Goal: Check status: Check status

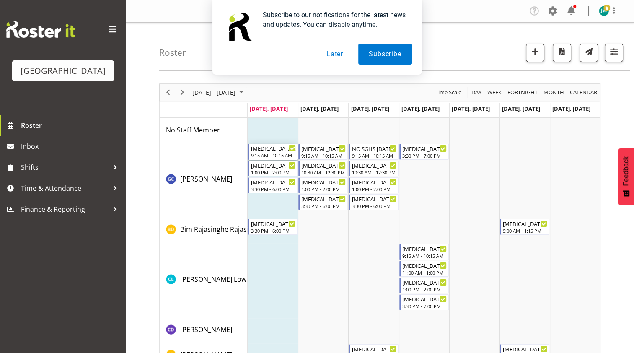
click at [268, 153] on div "9:15 AM - 10:15 AM" at bounding box center [273, 155] width 45 height 7
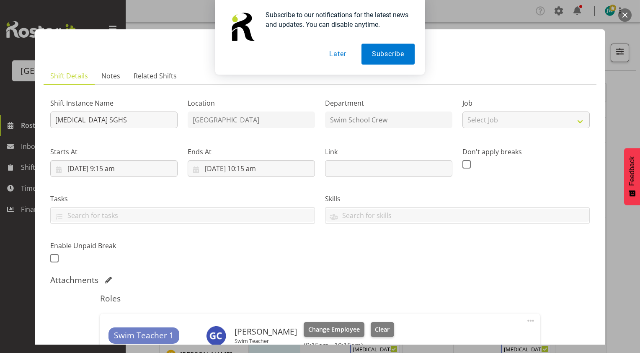
click at [486, 10] on div "Subscribe to our notifications for the latest news and updates. You can disable…" at bounding box center [320, 37] width 640 height 75
click at [625, 16] on div "Subscribe to our notifications for the latest news and updates. You can disable…" at bounding box center [320, 37] width 640 height 75
drag, startPoint x: 338, startPoint y: 57, endPoint x: 446, endPoint y: 41, distance: 109.2
click at [338, 57] on button "Later" at bounding box center [338, 54] width 38 height 21
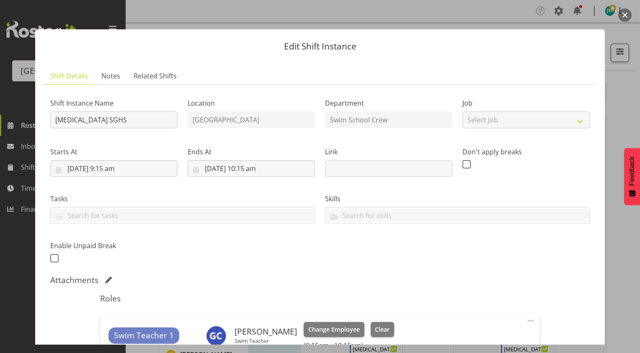
click at [626, 15] on button "button" at bounding box center [624, 14] width 13 height 13
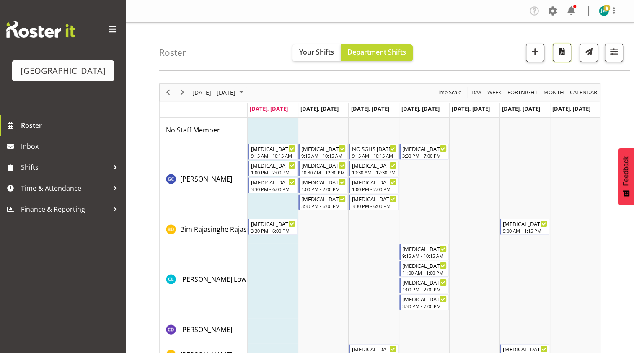
click at [564, 51] on span "button" at bounding box center [561, 51] width 11 height 11
drag, startPoint x: 182, startPoint y: 90, endPoint x: 219, endPoint y: 85, distance: 37.7
click at [183, 90] on span "Next" at bounding box center [182, 92] width 10 height 10
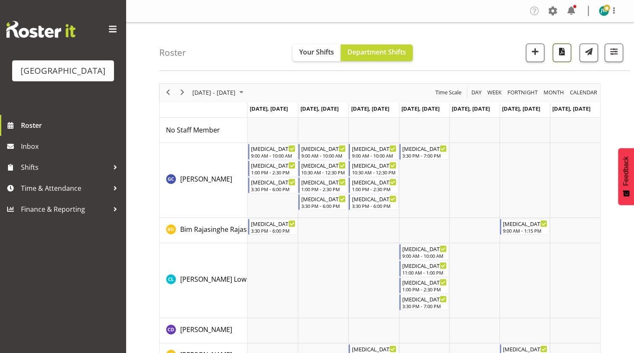
click at [564, 52] on span "button" at bounding box center [561, 51] width 11 height 11
drag, startPoint x: 168, startPoint y: 94, endPoint x: 230, endPoint y: 80, distance: 64.0
click at [169, 94] on span "Previous" at bounding box center [168, 92] width 10 height 10
